Goal: Register for event/course

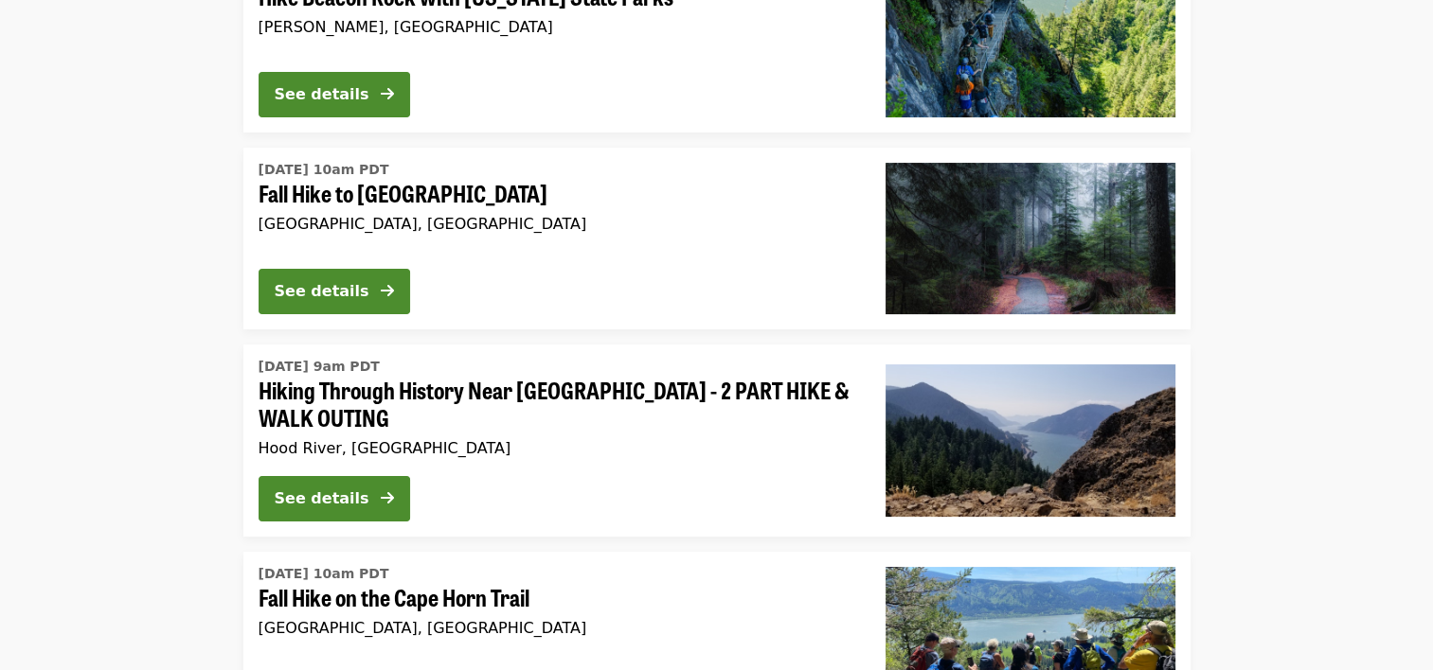
scroll to position [224, 0]
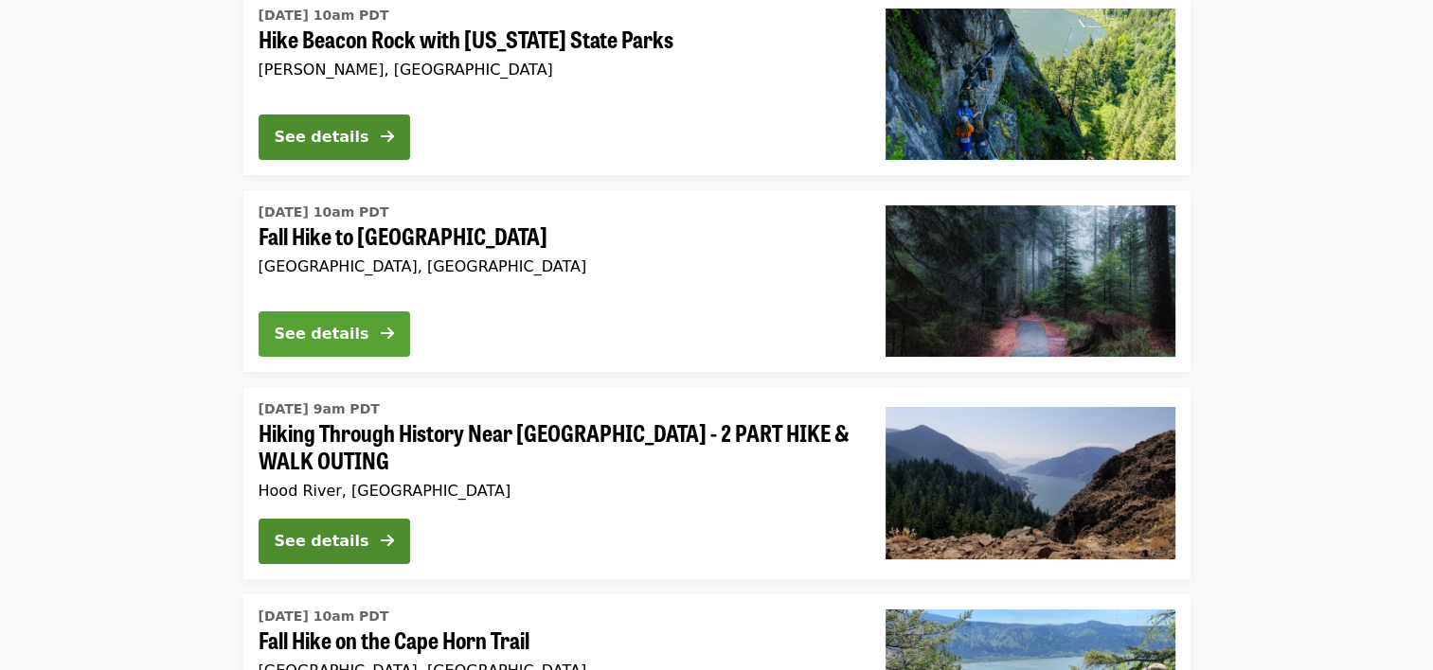
click at [357, 341] on div "See details" at bounding box center [322, 334] width 95 height 23
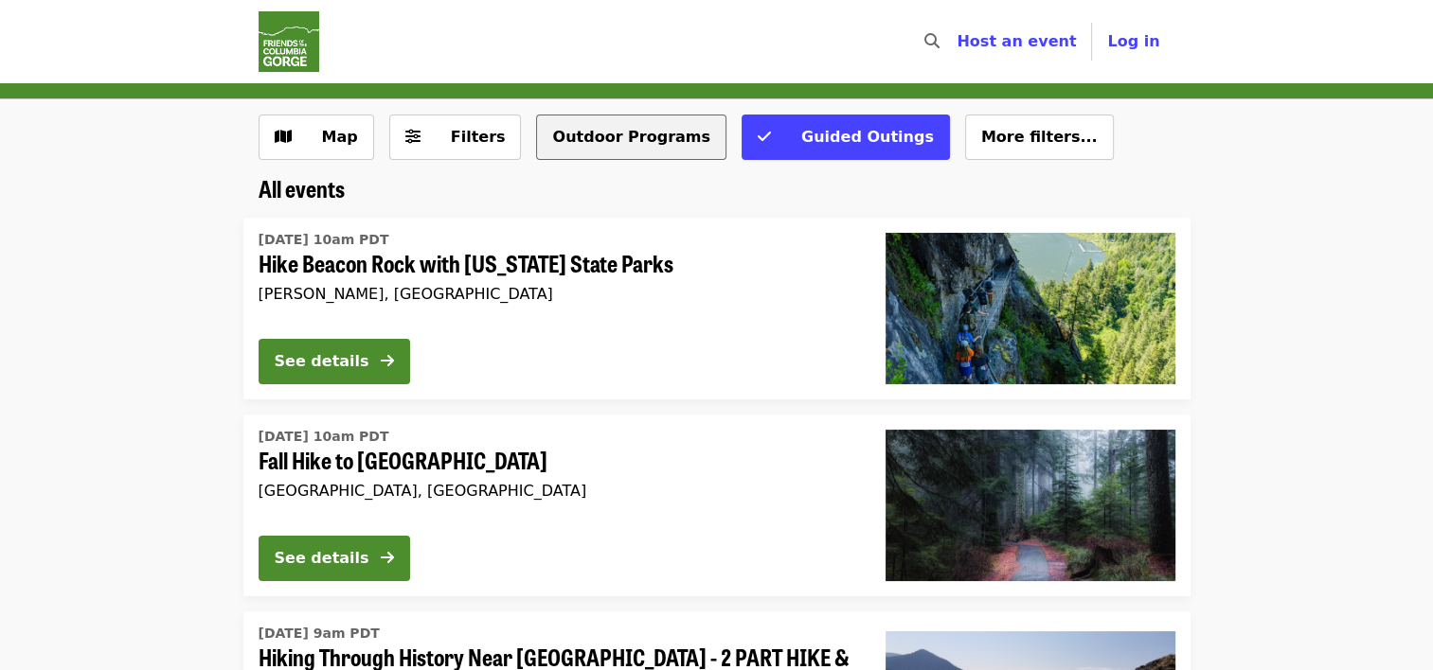
click at [628, 144] on button "Outdoor Programs" at bounding box center [630, 137] width 189 height 45
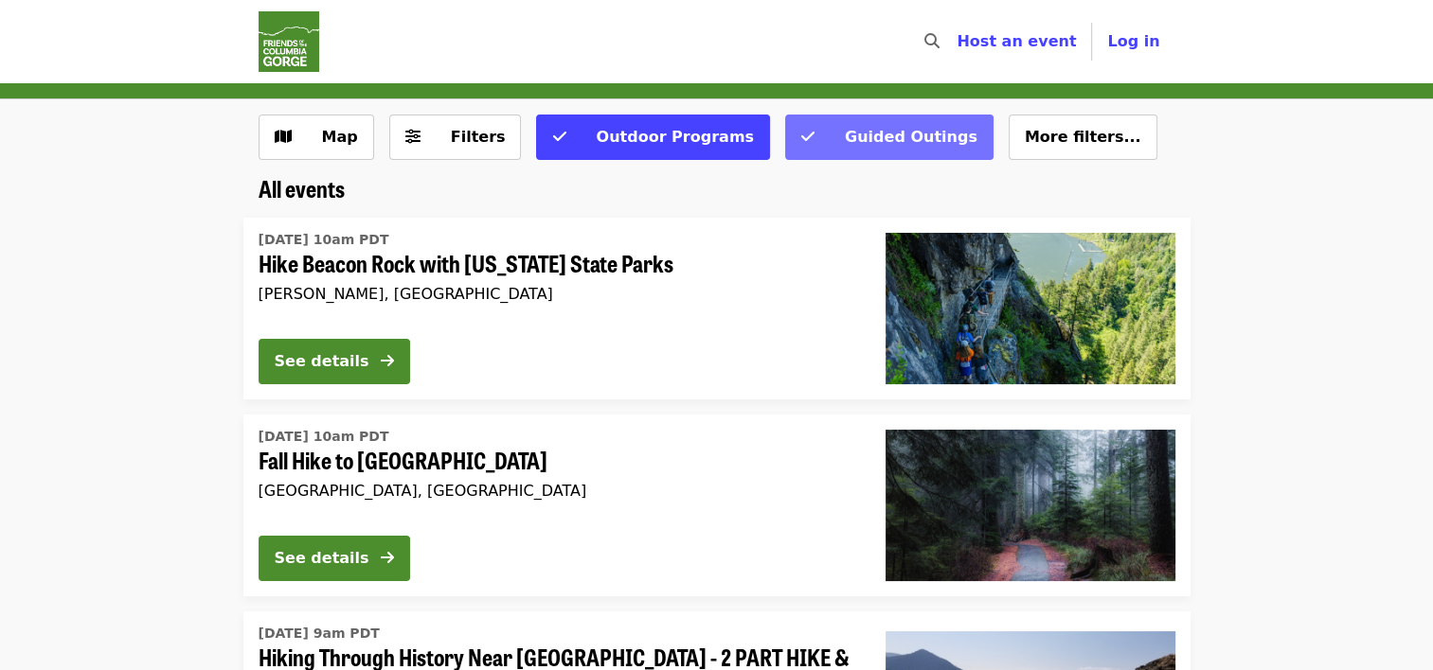
click at [826, 142] on span "Guided Outings" at bounding box center [902, 137] width 152 height 23
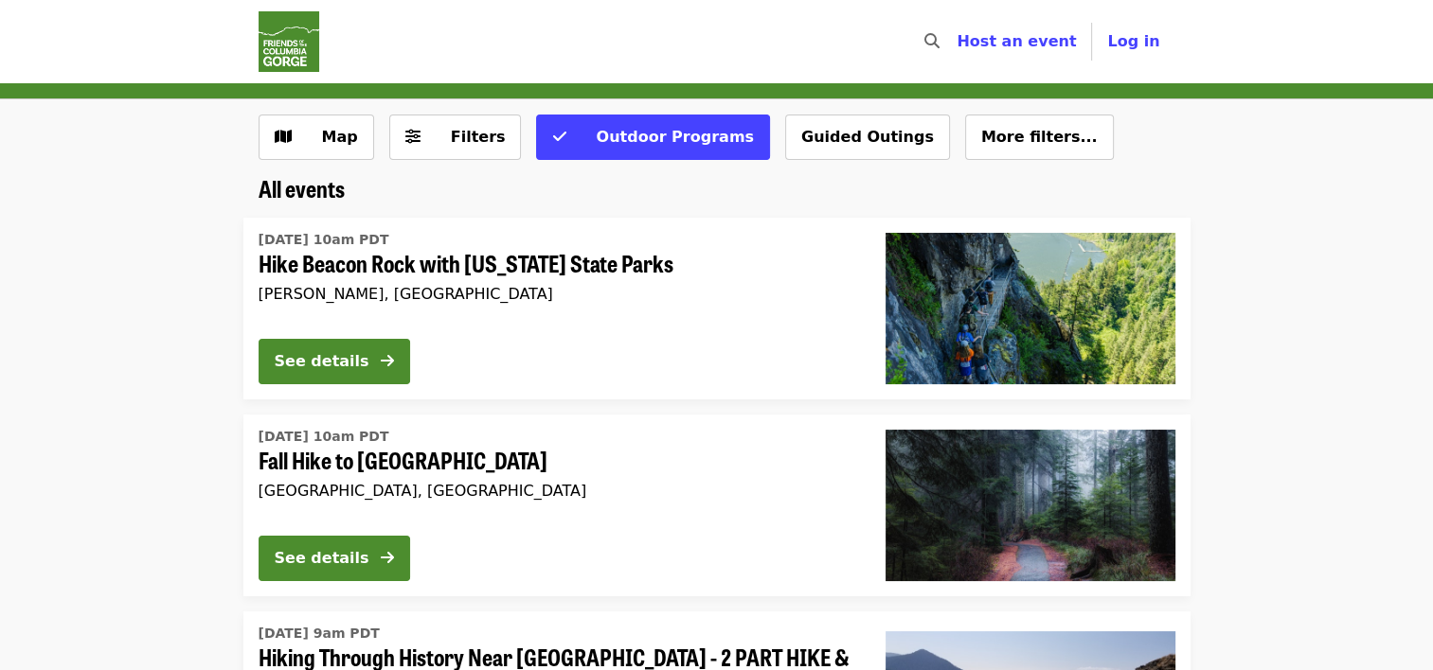
click at [295, 45] on img "Main navigation" at bounding box center [289, 41] width 61 height 61
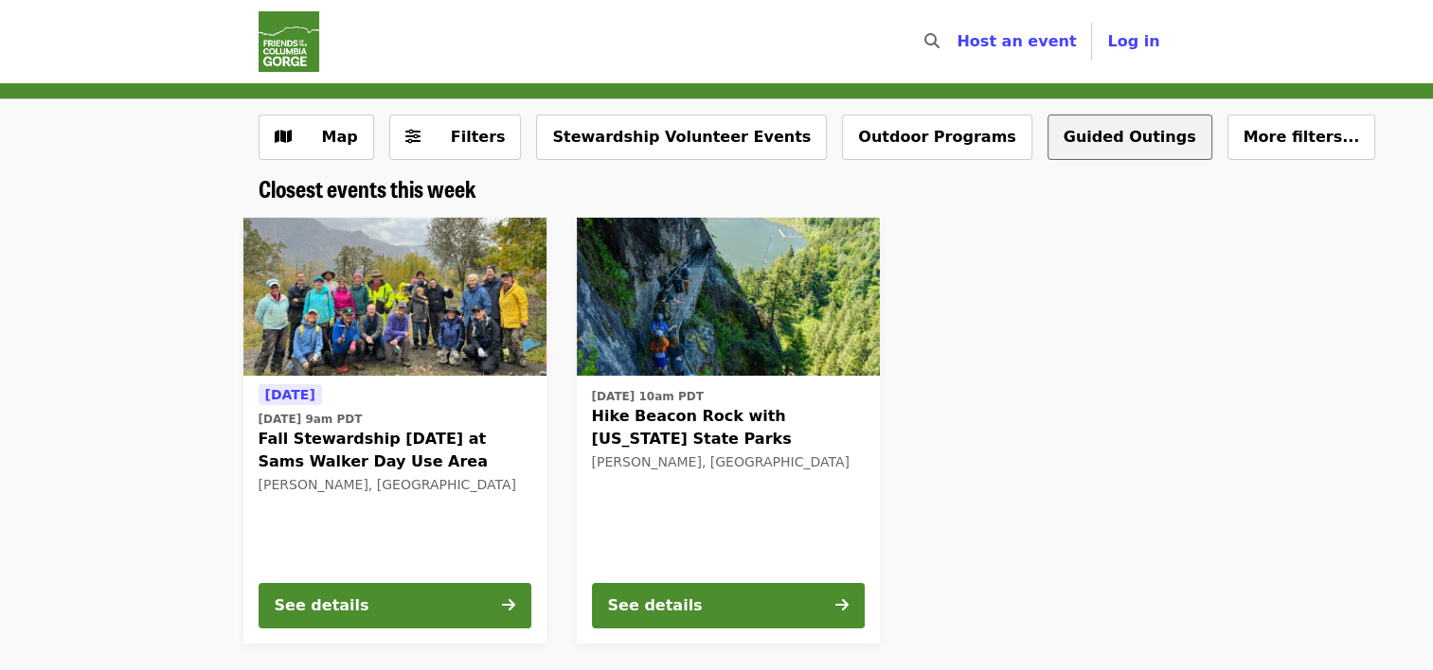
click at [1047, 134] on button "Guided Outings" at bounding box center [1129, 137] width 165 height 45
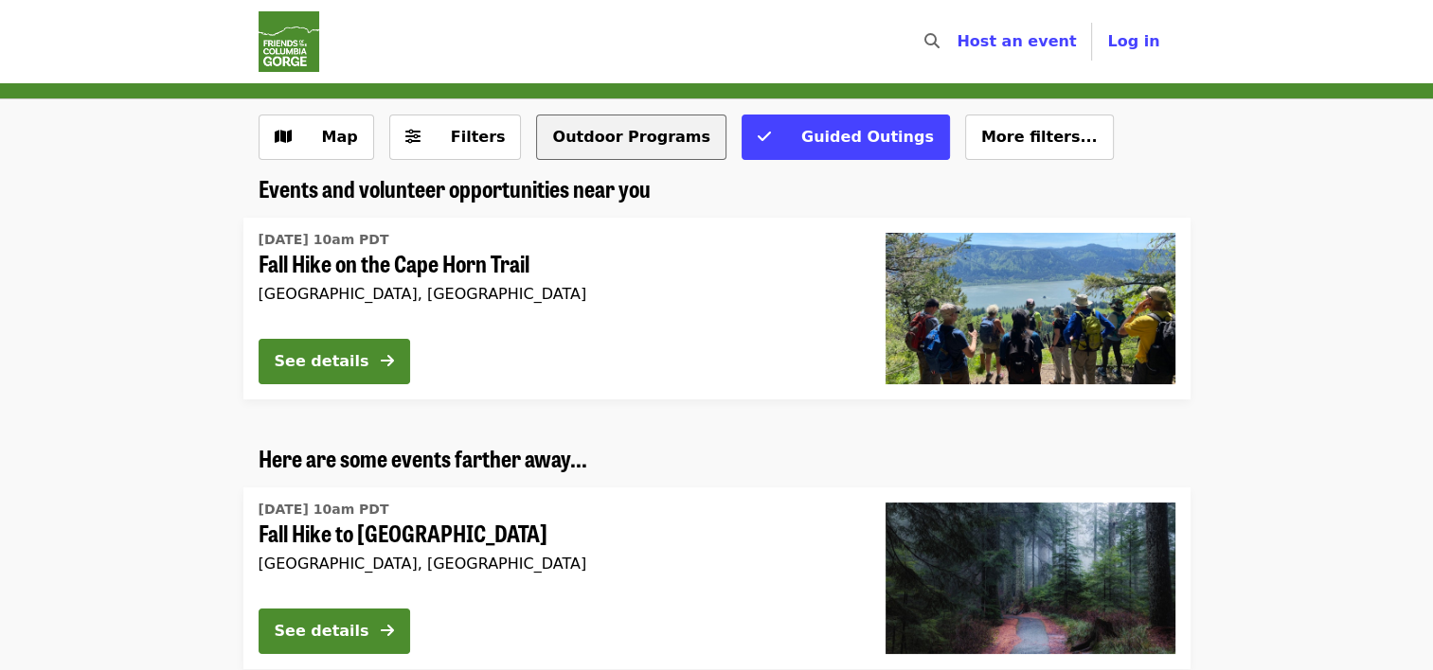
click at [631, 140] on button "Outdoor Programs" at bounding box center [630, 137] width 189 height 45
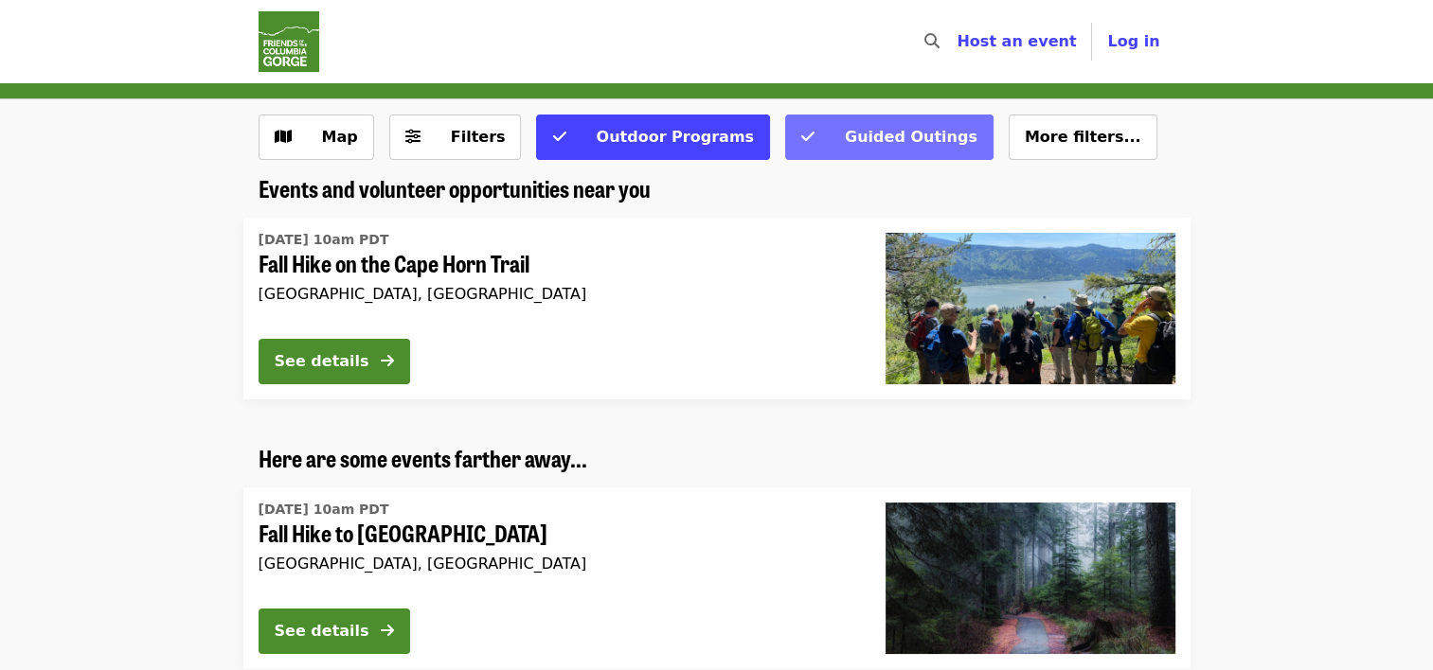
click at [866, 141] on span "Guided Outings" at bounding box center [911, 137] width 133 height 18
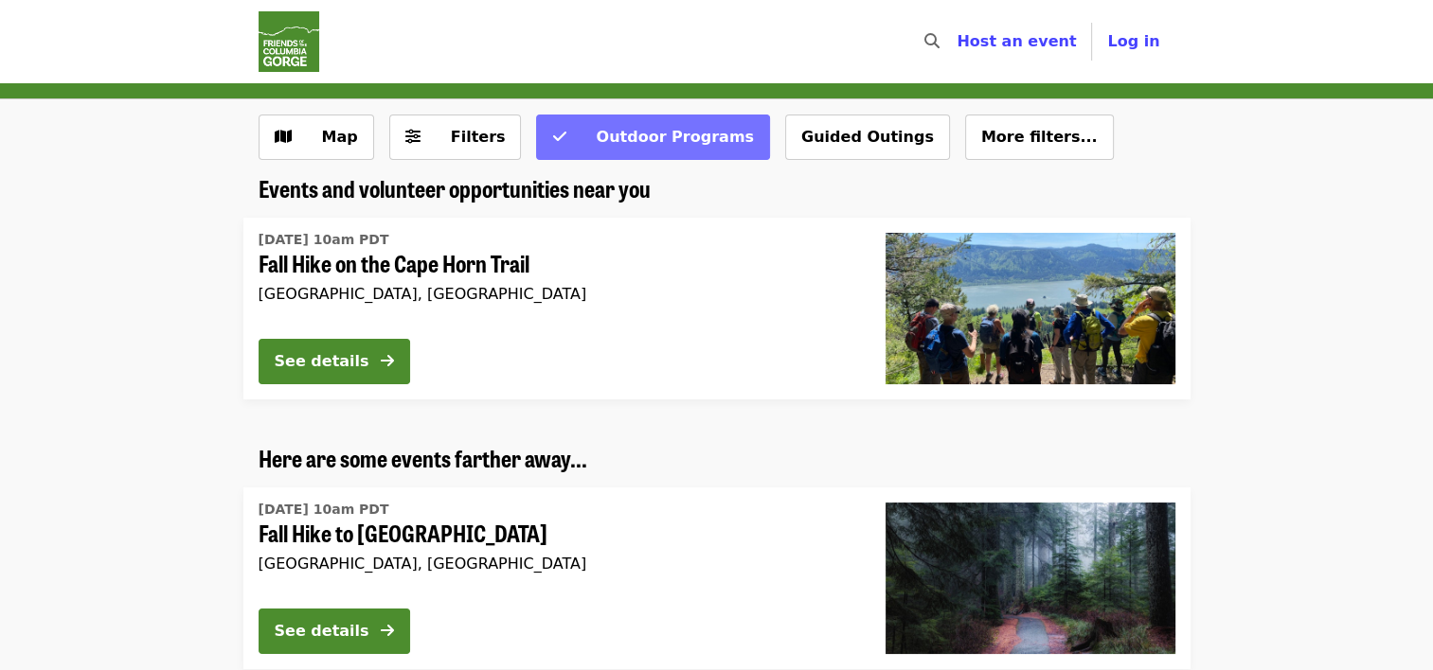
click at [650, 145] on span "Outdoor Programs" at bounding box center [674, 137] width 157 height 18
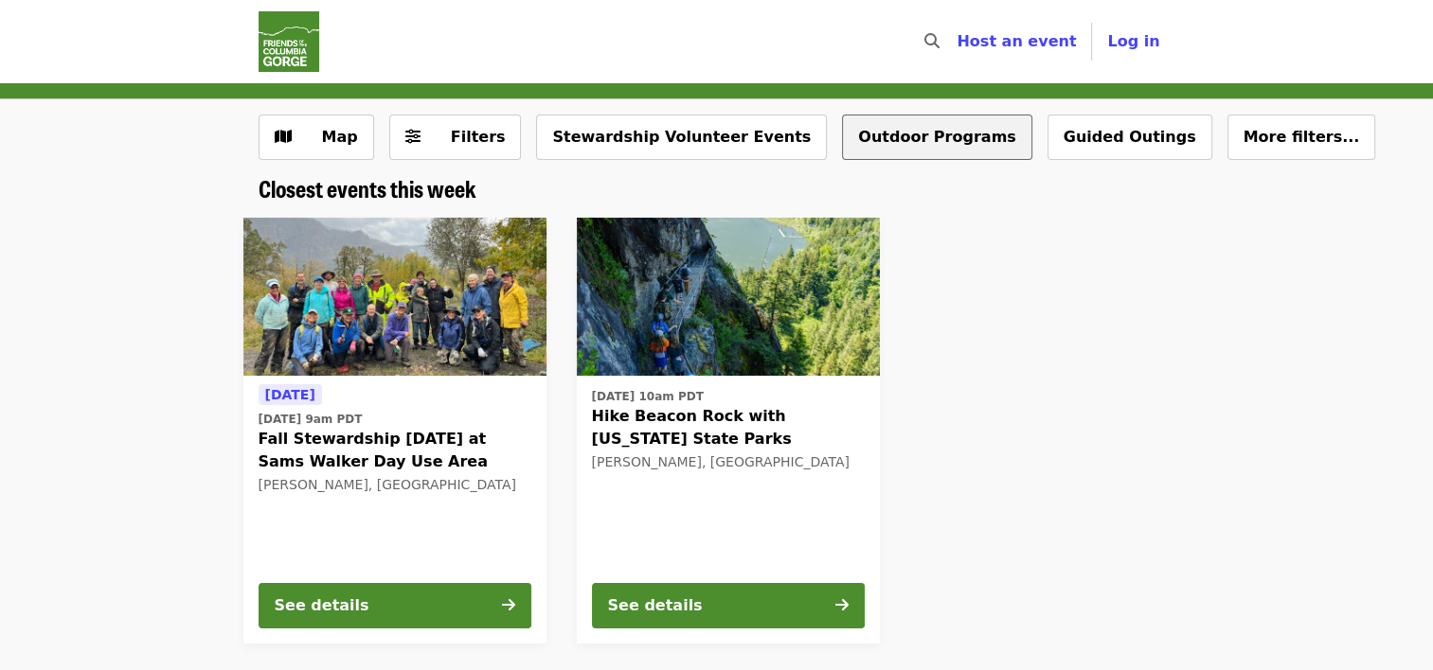
click at [842, 137] on button "Outdoor Programs" at bounding box center [936, 137] width 189 height 45
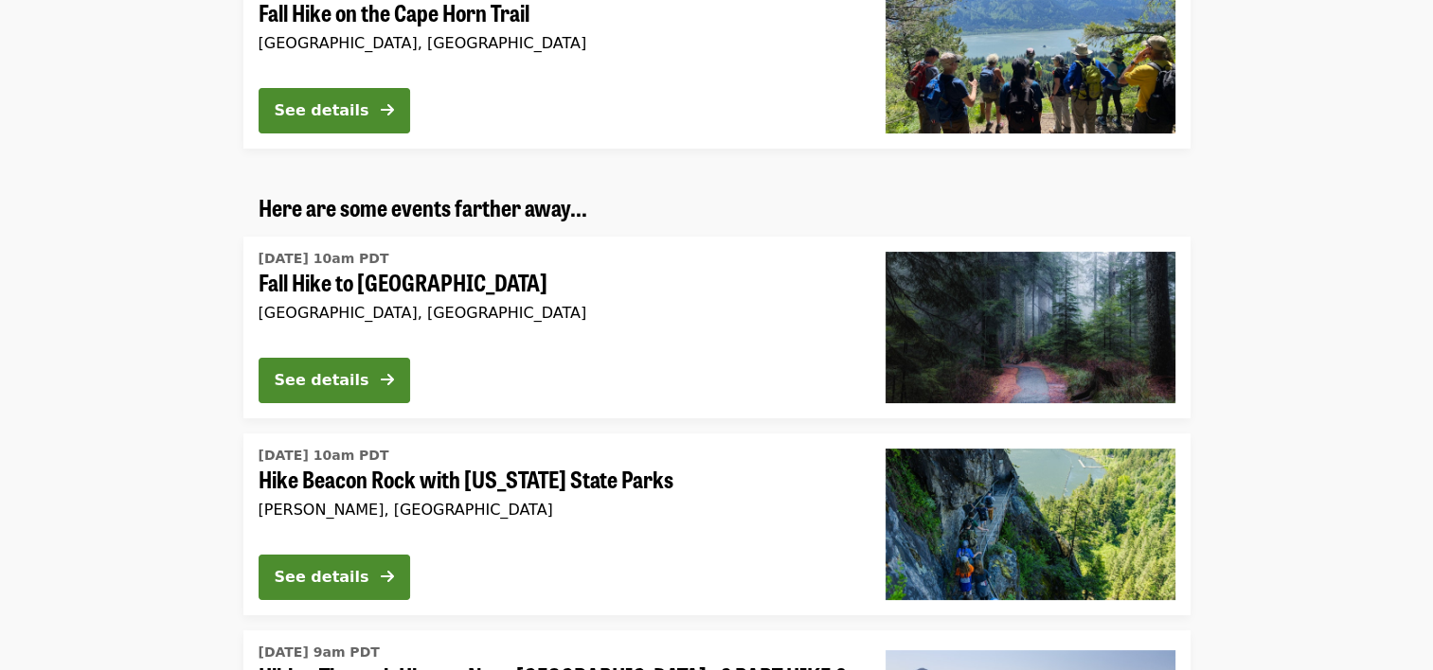
scroll to position [284, 0]
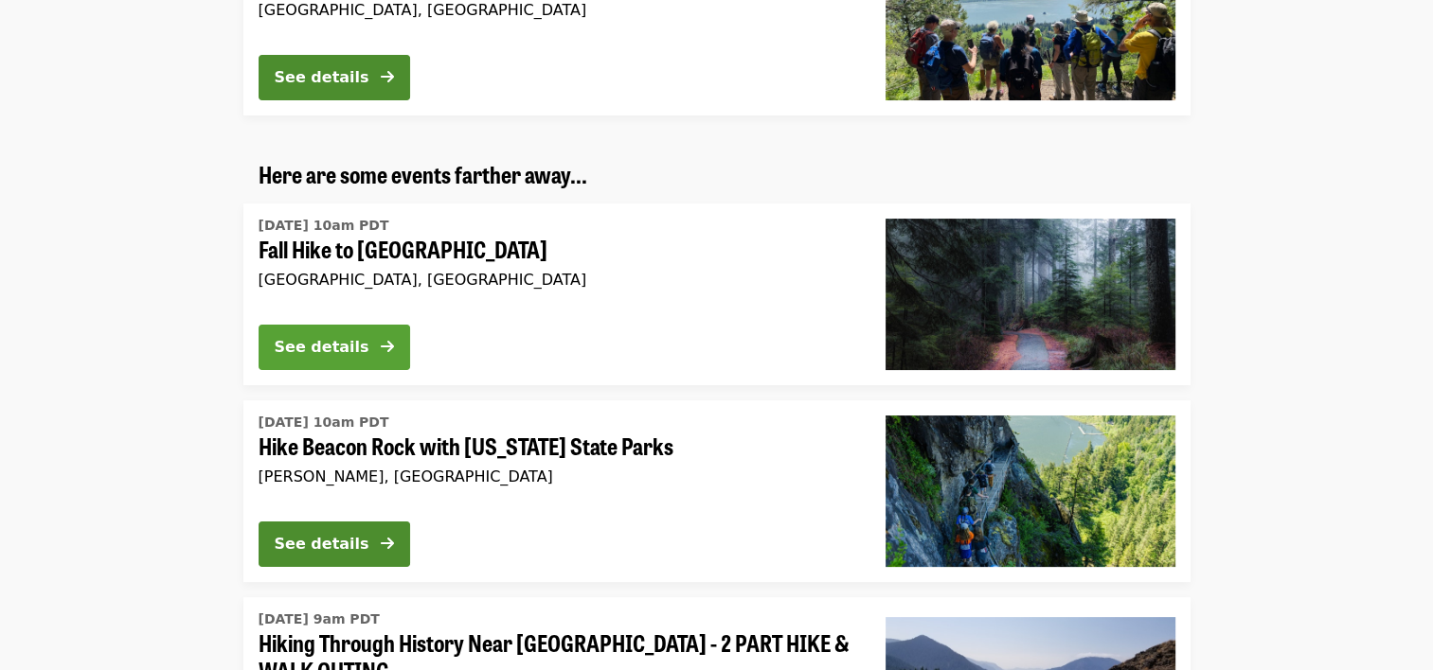
click at [377, 352] on button "See details" at bounding box center [335, 347] width 152 height 45
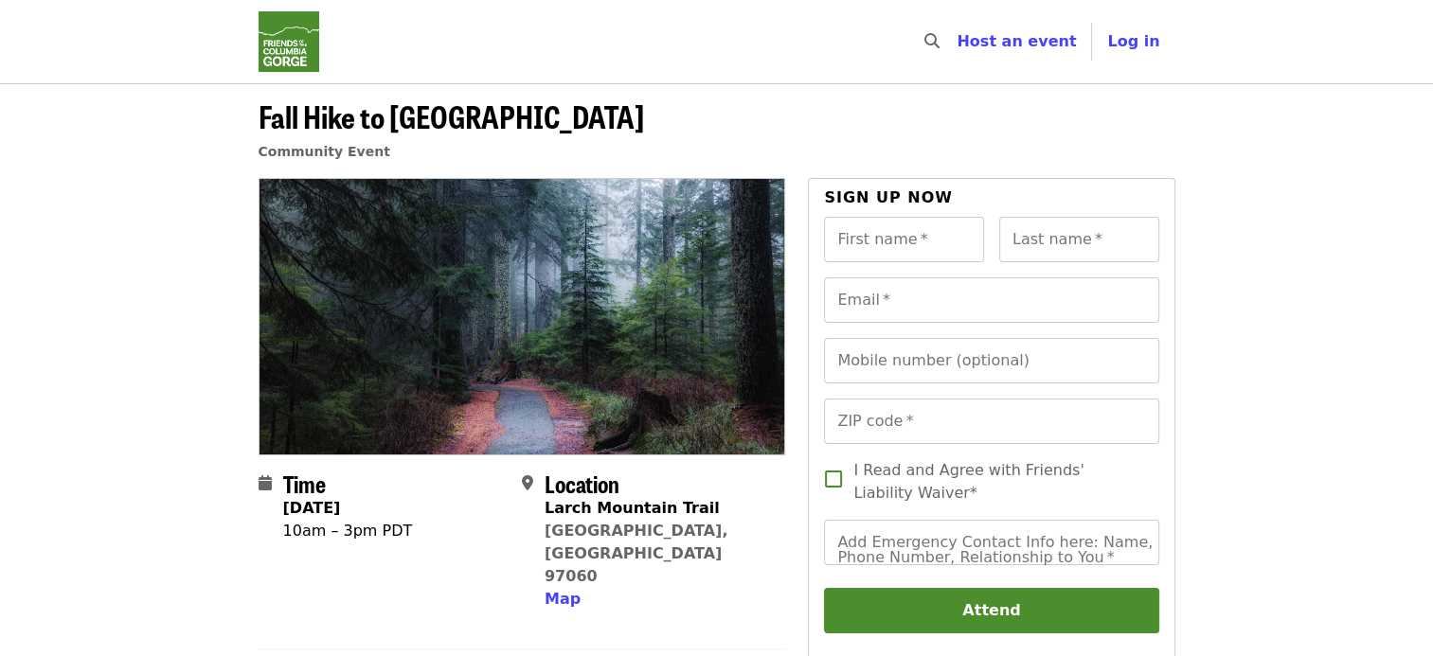
click at [280, 39] on img "Main navigation" at bounding box center [289, 41] width 61 height 61
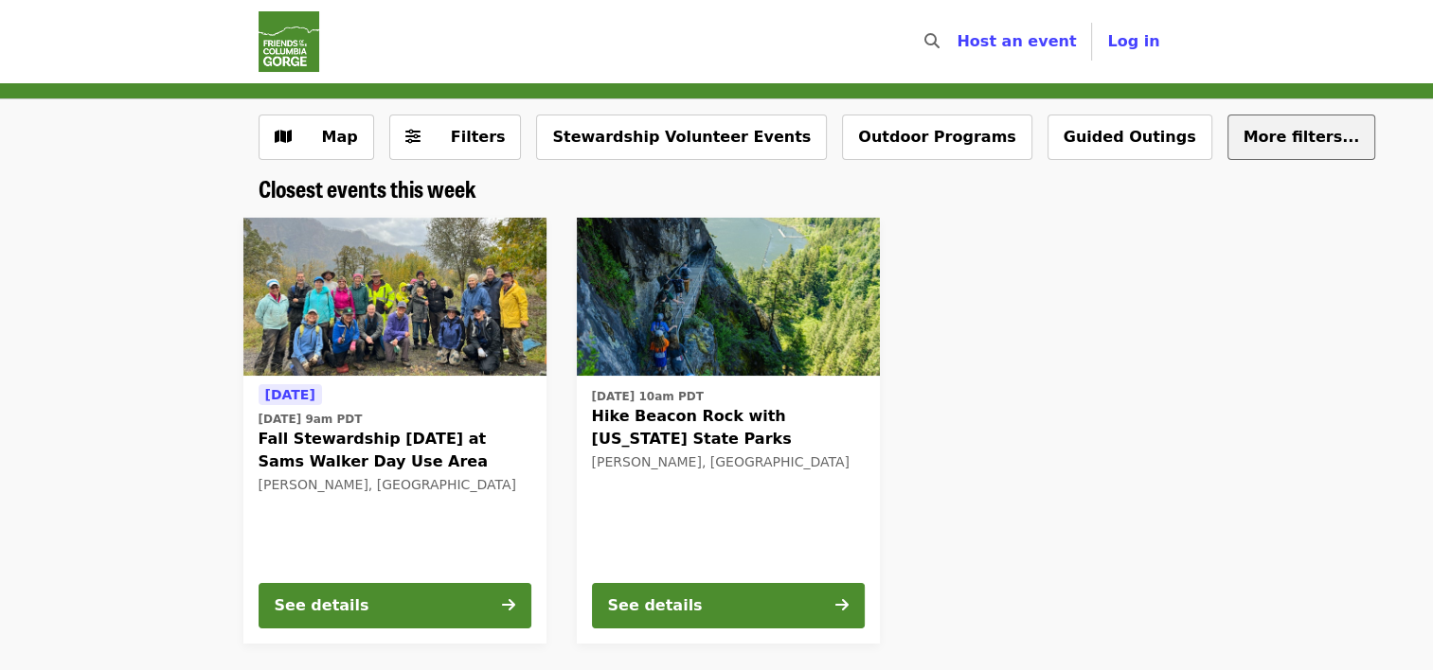
click at [1243, 134] on span "More filters..." at bounding box center [1301, 137] width 116 height 18
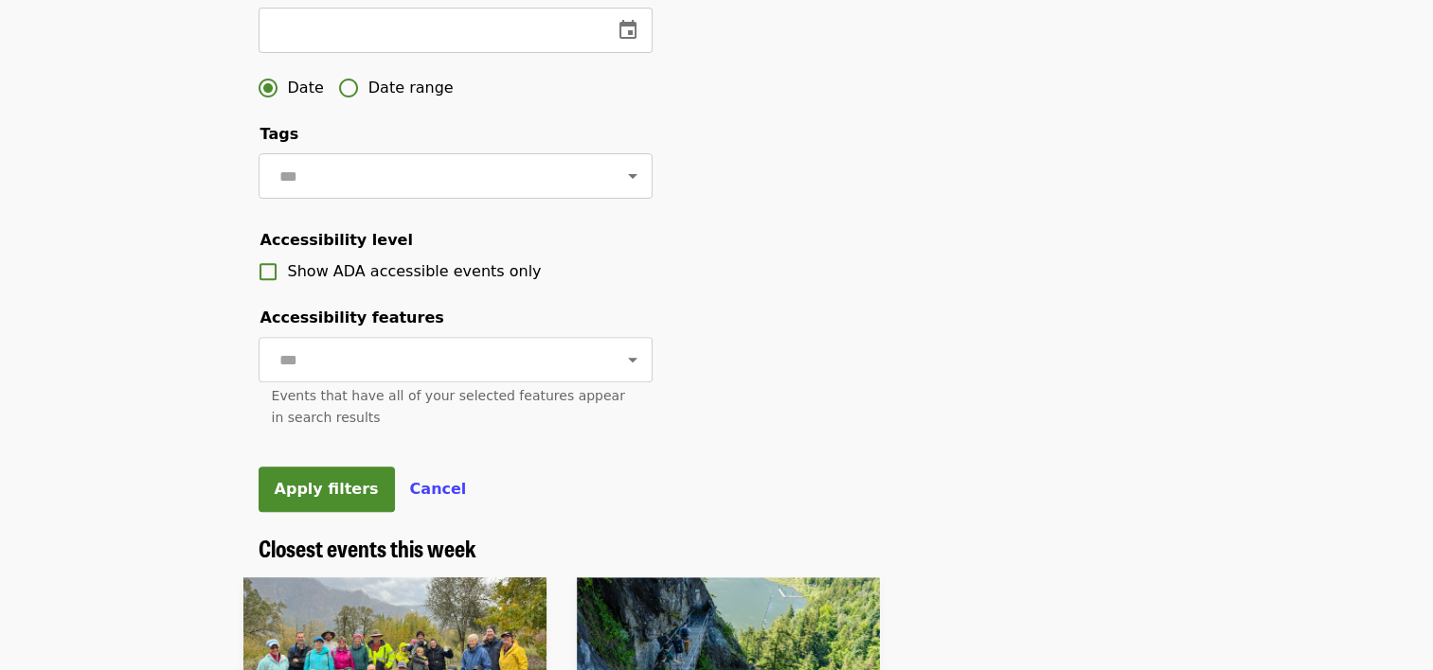
scroll to position [663, 0]
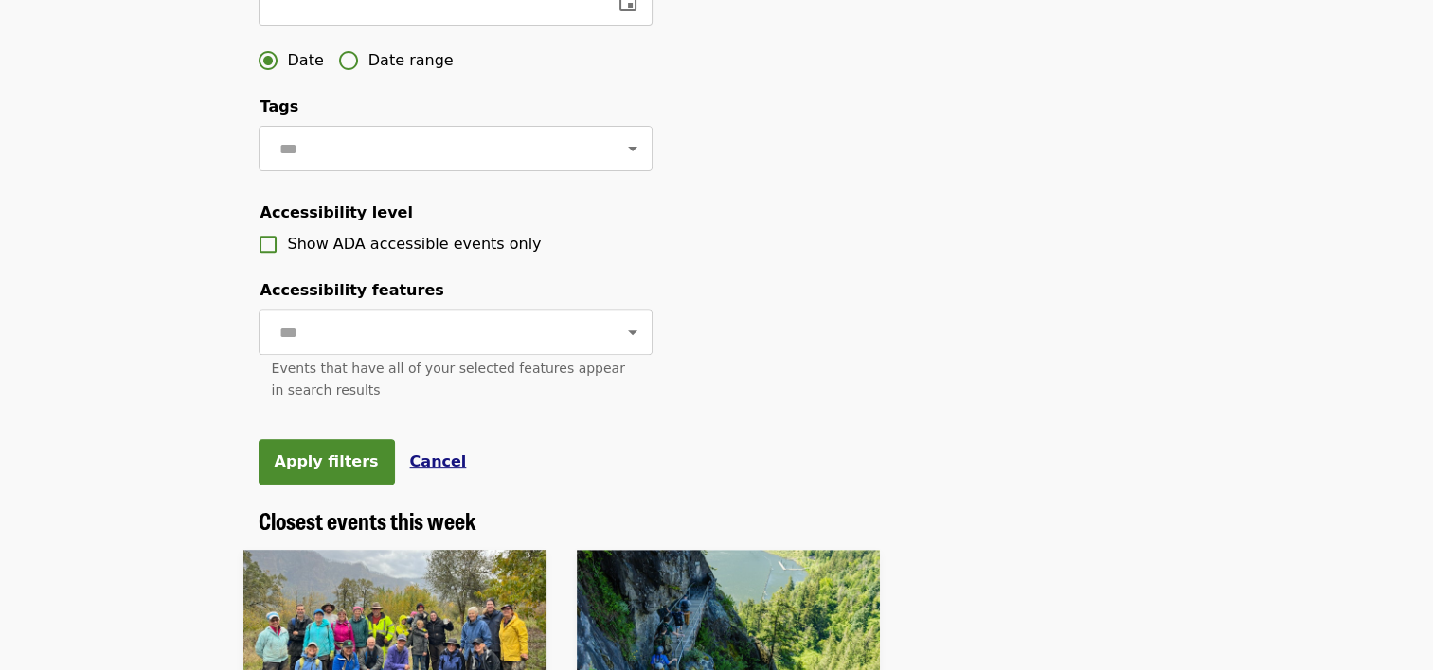
click at [427, 471] on span "Cancel" at bounding box center [438, 462] width 57 height 18
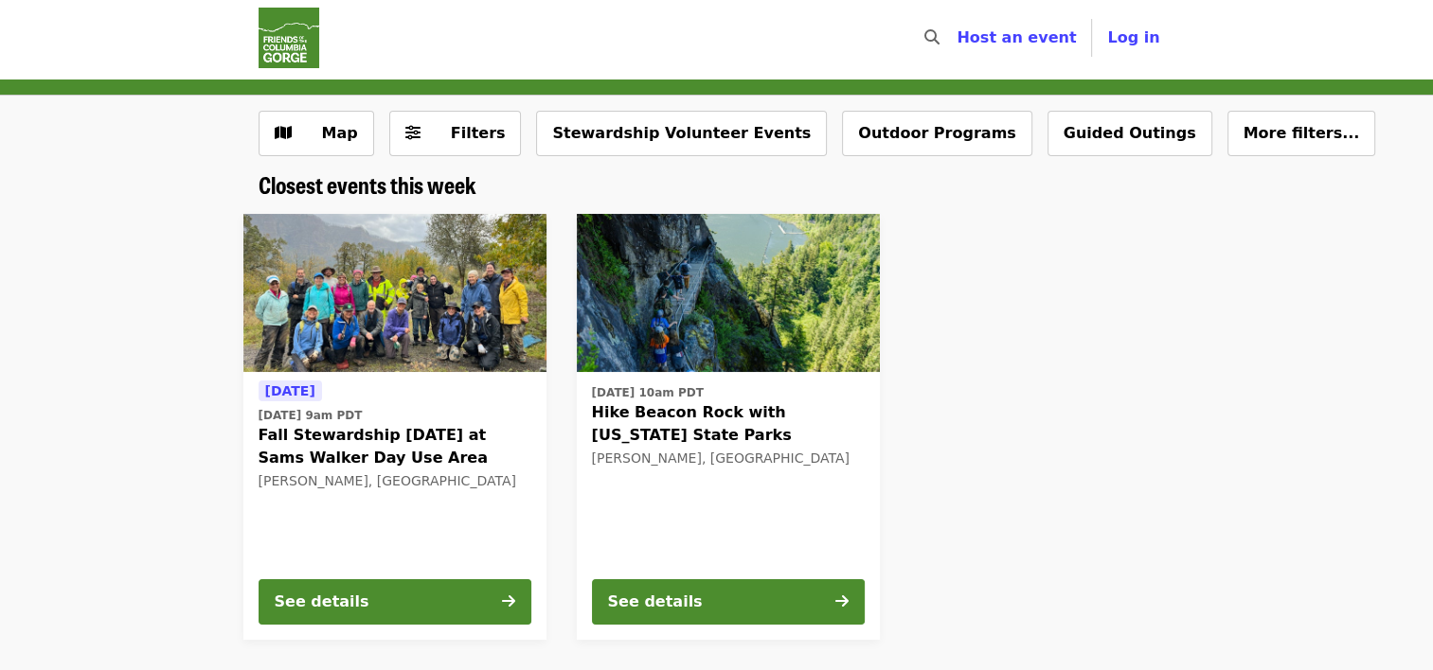
scroll to position [0, 0]
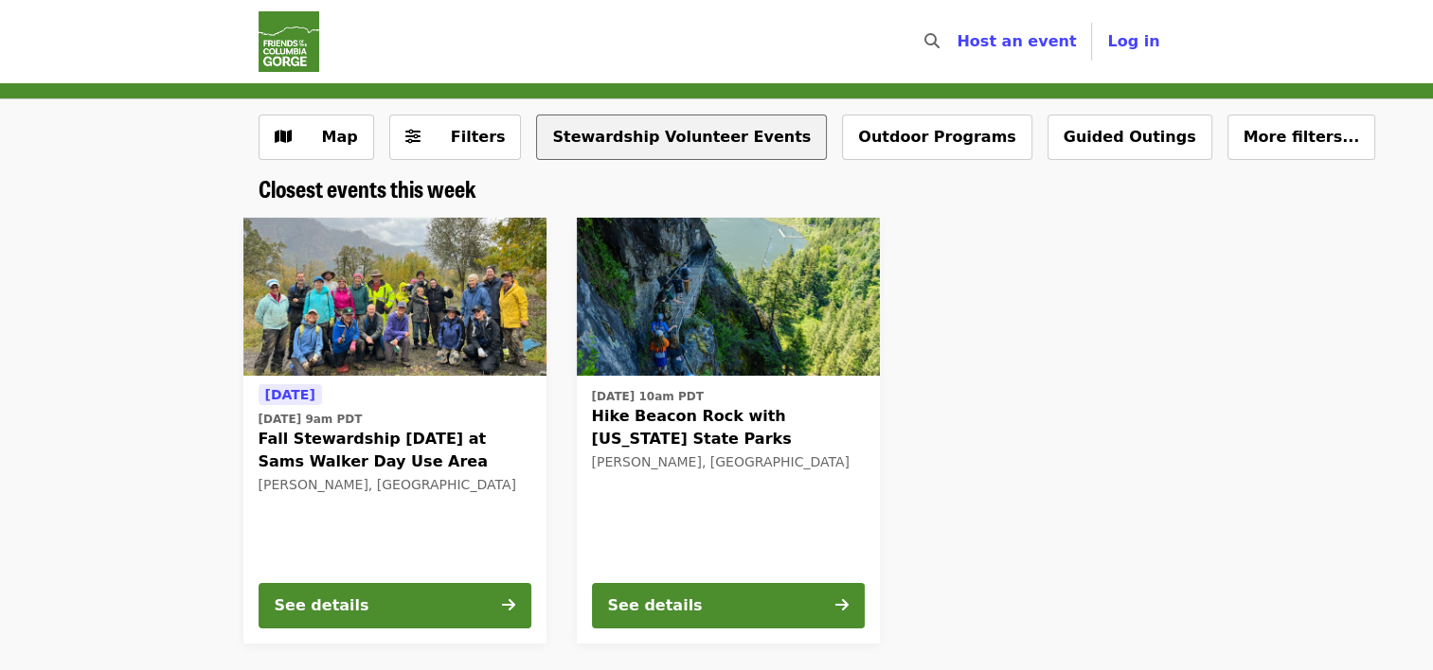
click at [634, 143] on button "Stewardship Volunteer Events" at bounding box center [681, 137] width 291 height 45
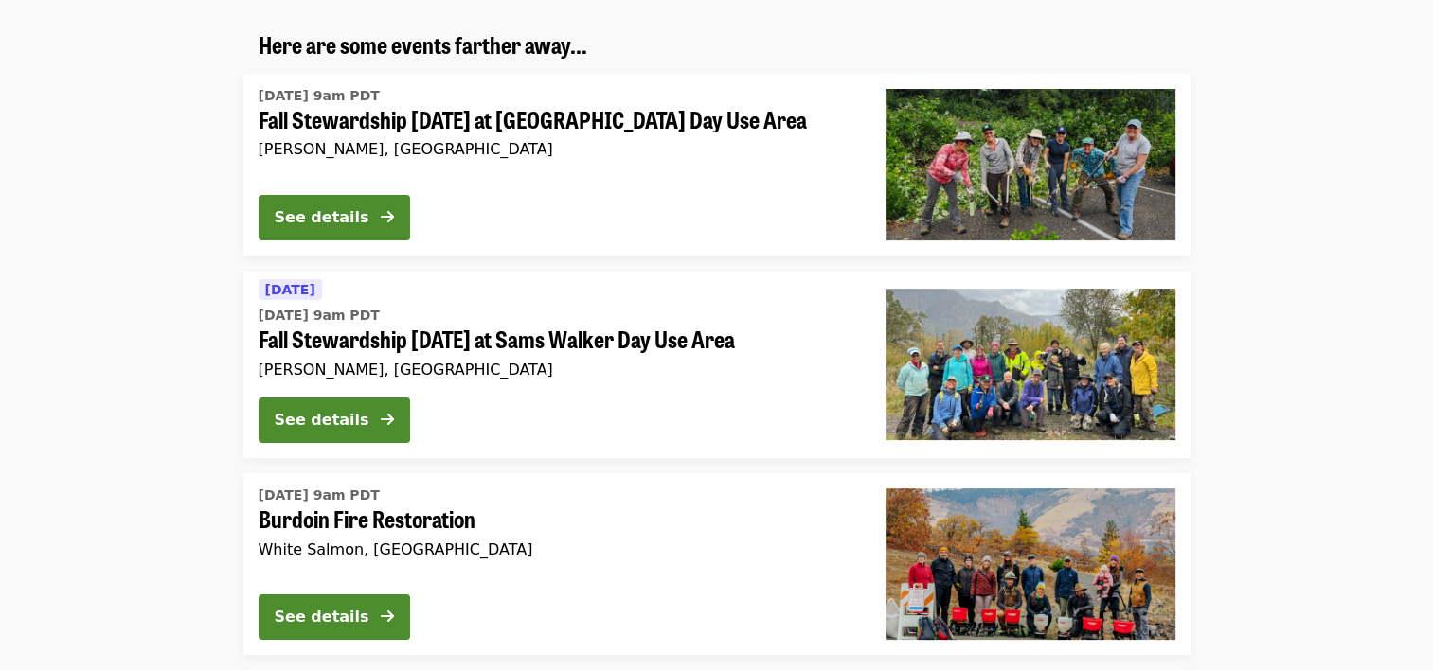
scroll to position [284, 0]
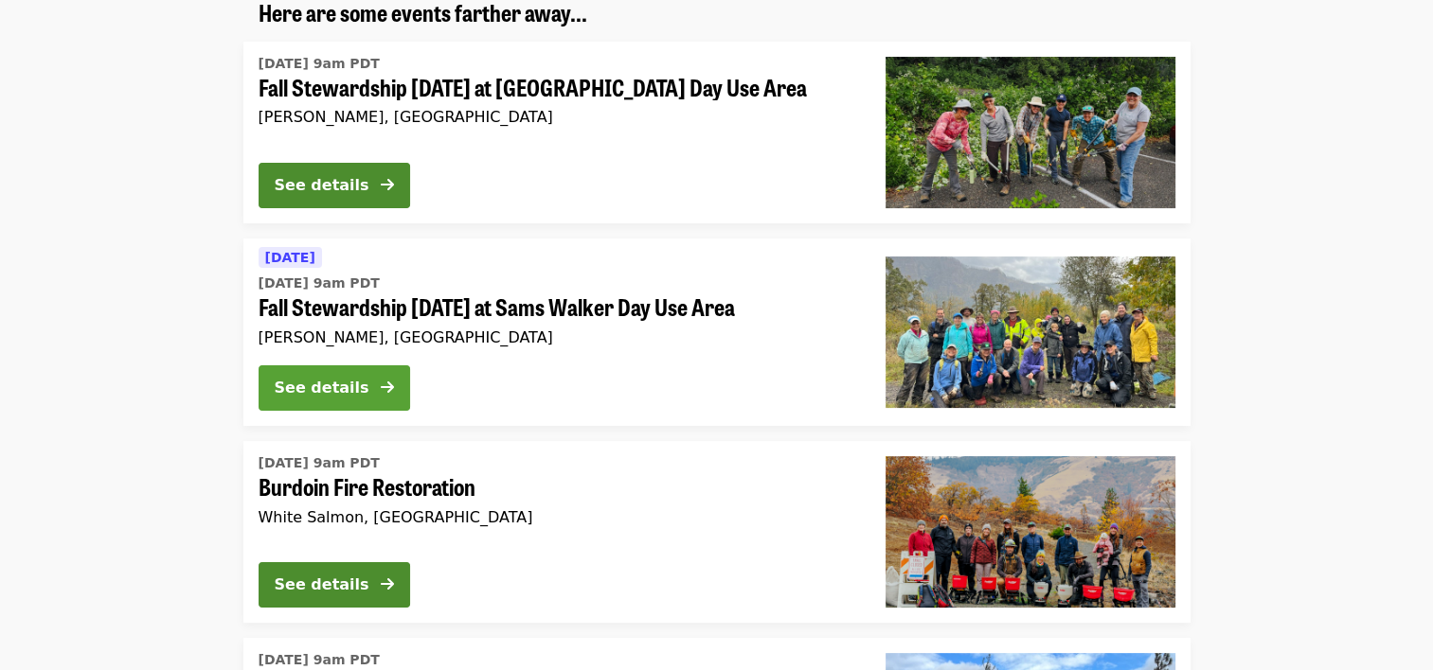
click at [346, 378] on div "See details" at bounding box center [322, 388] width 95 height 23
